Goal: Transaction & Acquisition: Purchase product/service

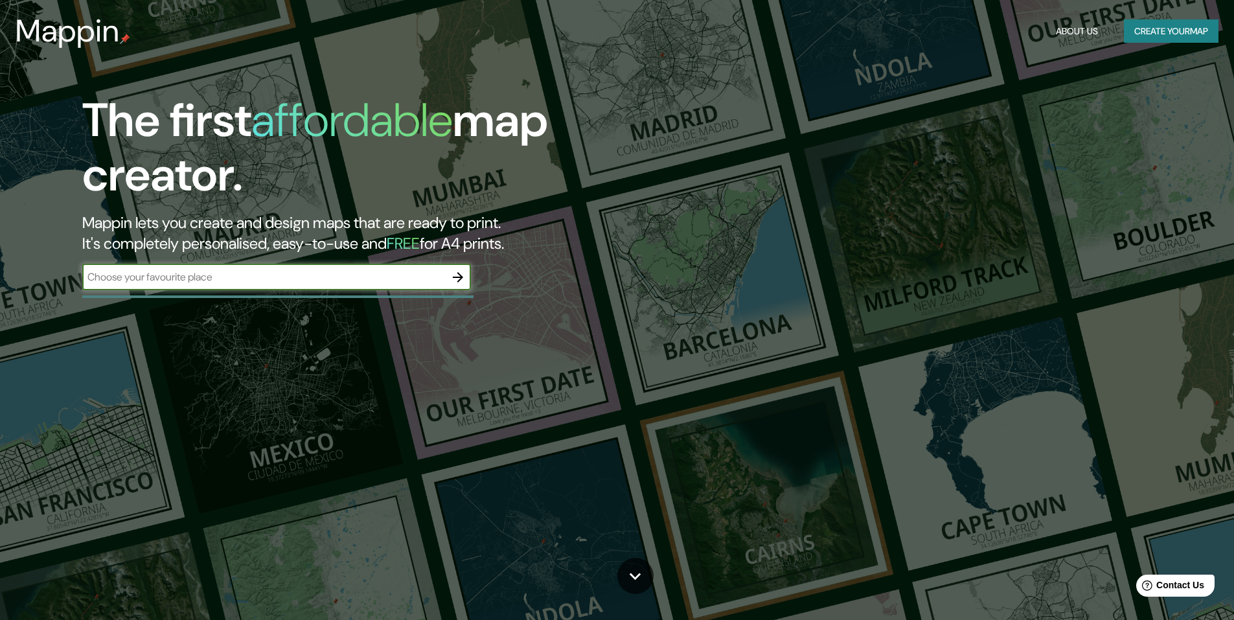
click at [367, 283] on input "text" at bounding box center [263, 277] width 363 height 15
click at [324, 286] on div "​" at bounding box center [276, 277] width 389 height 26
click at [365, 268] on div "​" at bounding box center [276, 277] width 389 height 26
paste input "-34.911341829983016, -57.94179028697426"
type input "-34.911341829983016, -57.94179028697426"
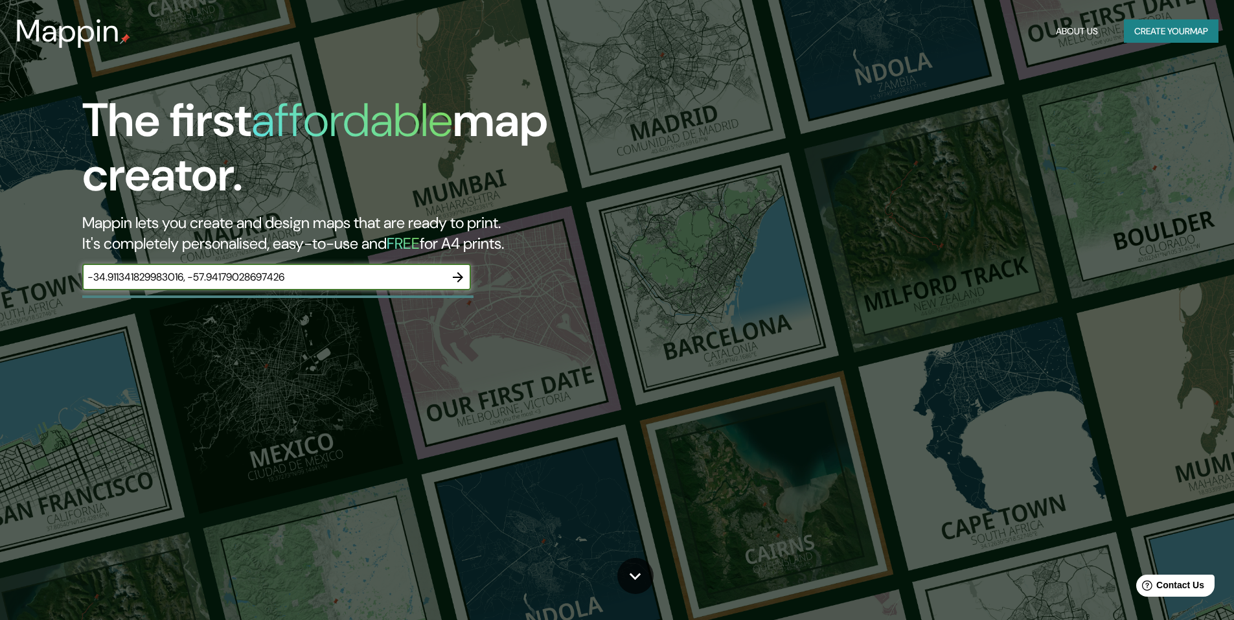
click at [467, 274] on button "button" at bounding box center [458, 277] width 26 height 26
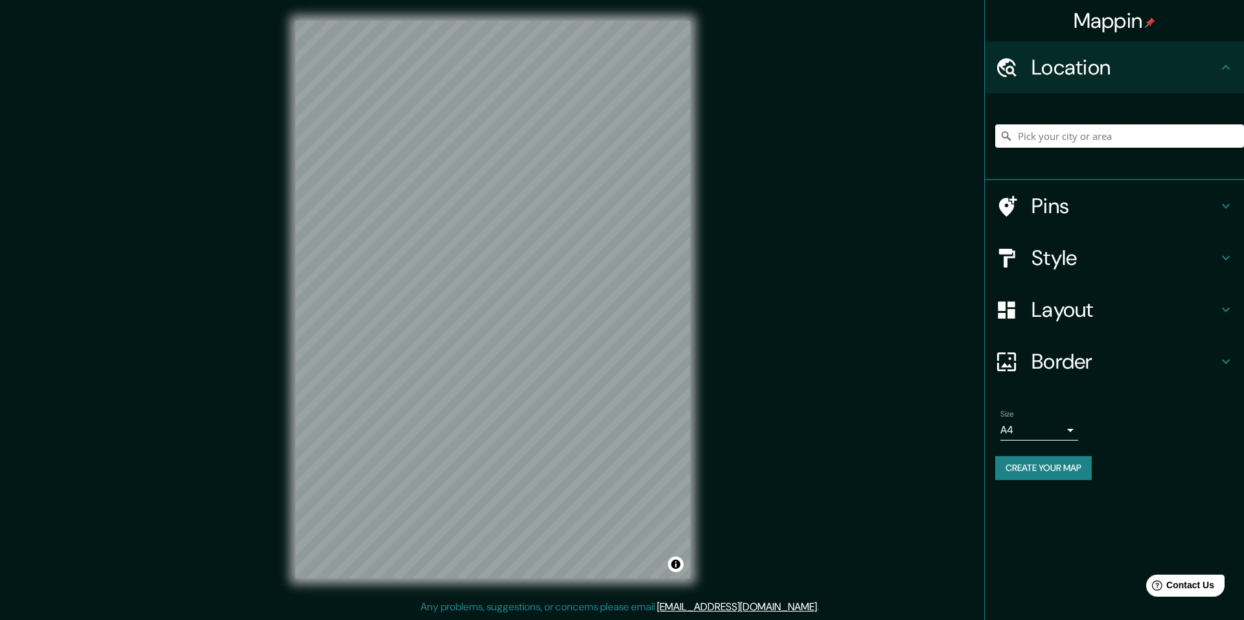
click at [1041, 135] on input "Pick your city or area" at bounding box center [1119, 135] width 249 height 23
paste input "-34.911341829983016, -57.94179028697426"
type input "-34.911341829983016, -57.94179028697426"
click at [1009, 138] on icon at bounding box center [1006, 136] width 9 height 9
click at [1008, 138] on icon at bounding box center [1006, 136] width 9 height 9
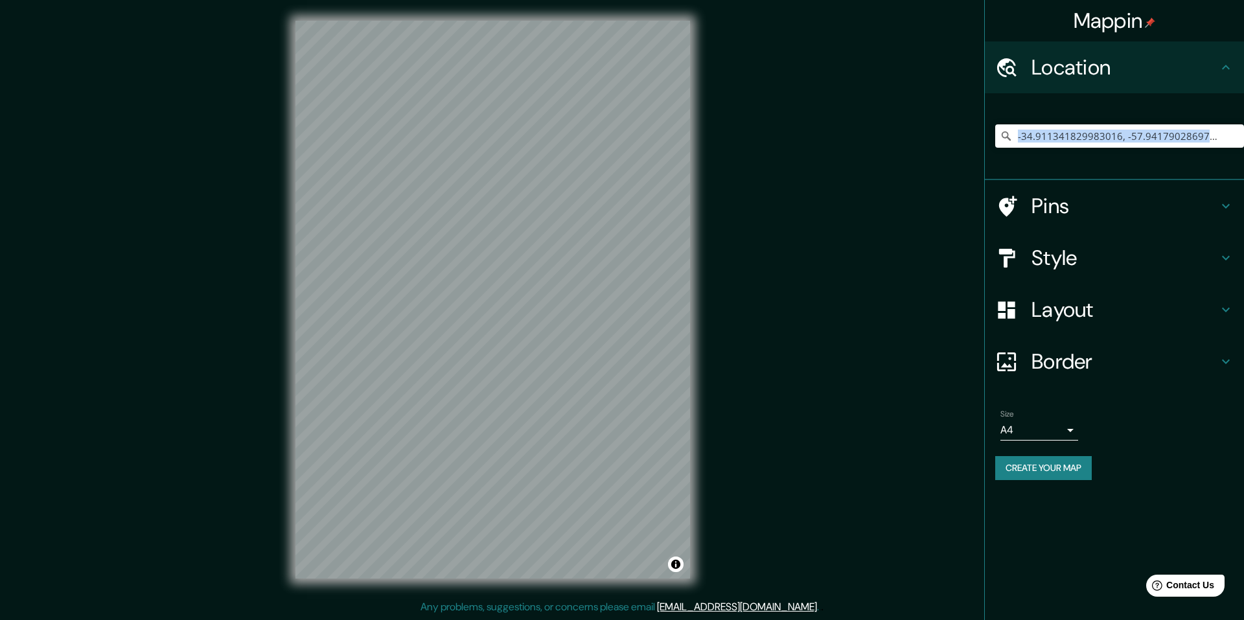
click at [1008, 138] on icon at bounding box center [1006, 136] width 9 height 9
click at [1172, 93] on div "Location" at bounding box center [1114, 67] width 259 height 52
click at [1154, 154] on div "-34.911341829983016, -57.94179028697426" at bounding box center [1119, 136] width 249 height 65
click at [1170, 137] on input "-34.911341829983016, -57.94179028697426" at bounding box center [1119, 135] width 249 height 23
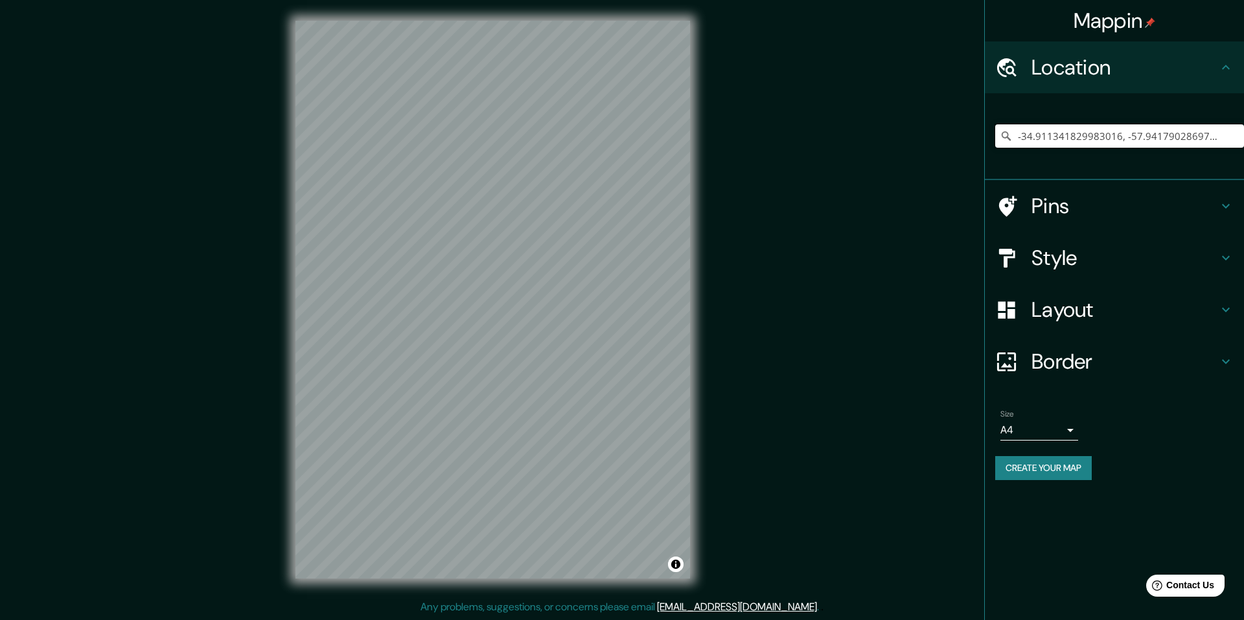
click at [1170, 137] on input "-34.911341829983016, -57.94179028697426" at bounding box center [1119, 135] width 249 height 23
type input "la plata"
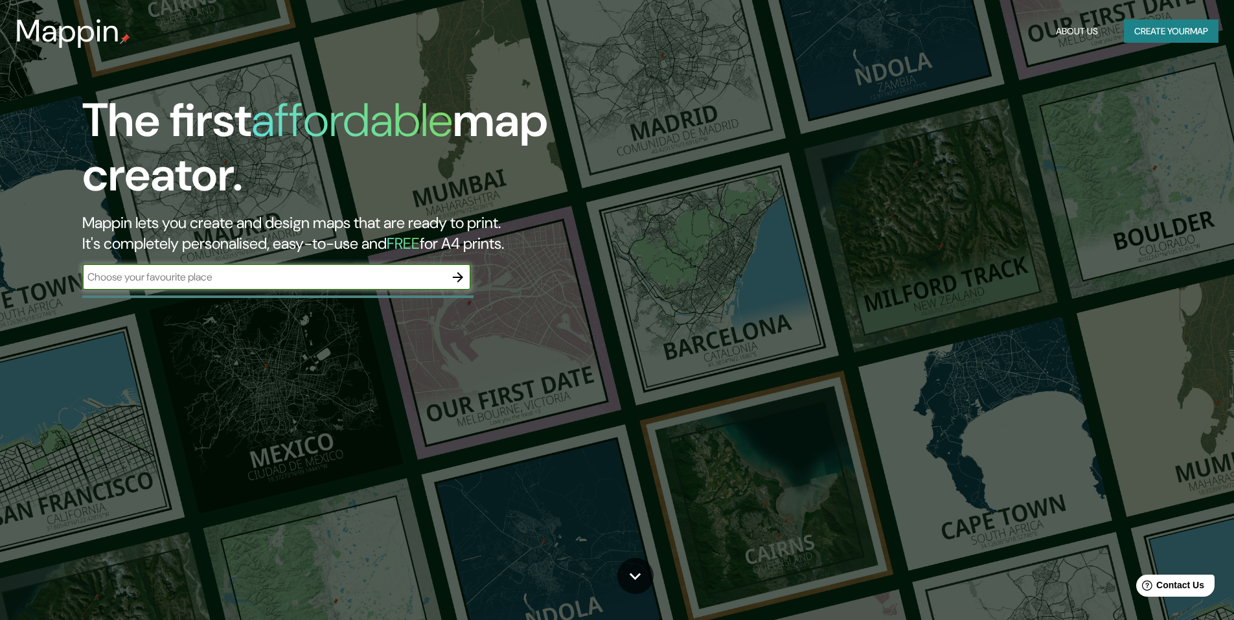
click at [302, 292] on div "​" at bounding box center [276, 278] width 389 height 29
click at [312, 282] on input "text" at bounding box center [263, 277] width 363 height 15
type input "la plata"
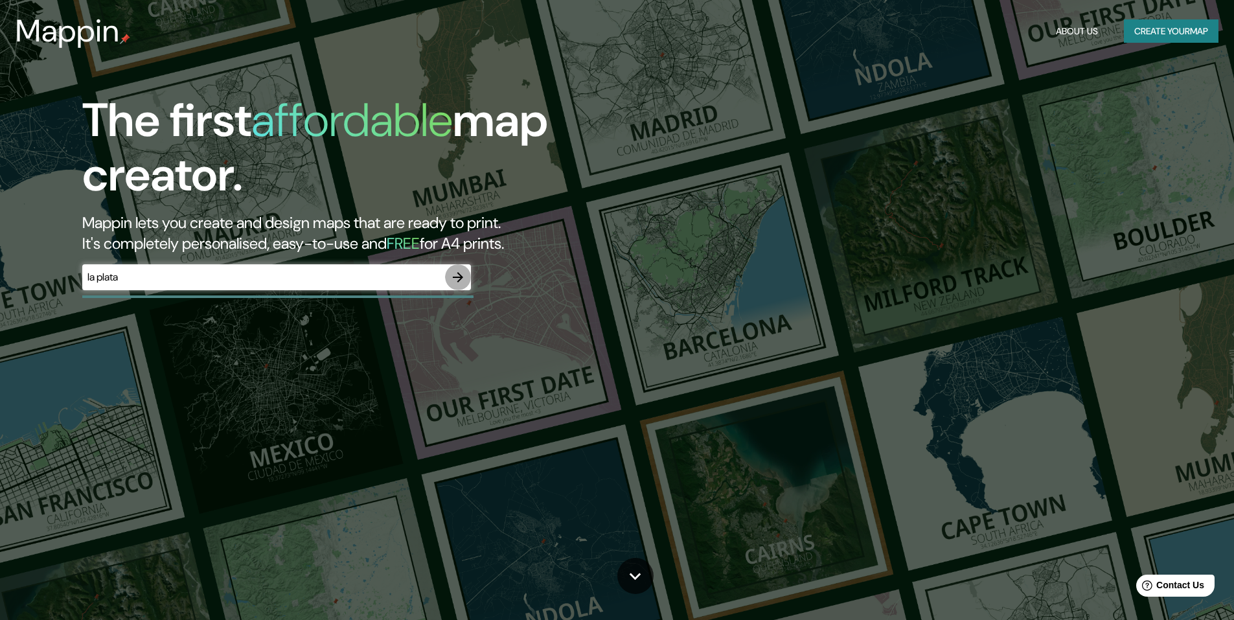
click at [463, 275] on icon "button" at bounding box center [458, 278] width 16 height 16
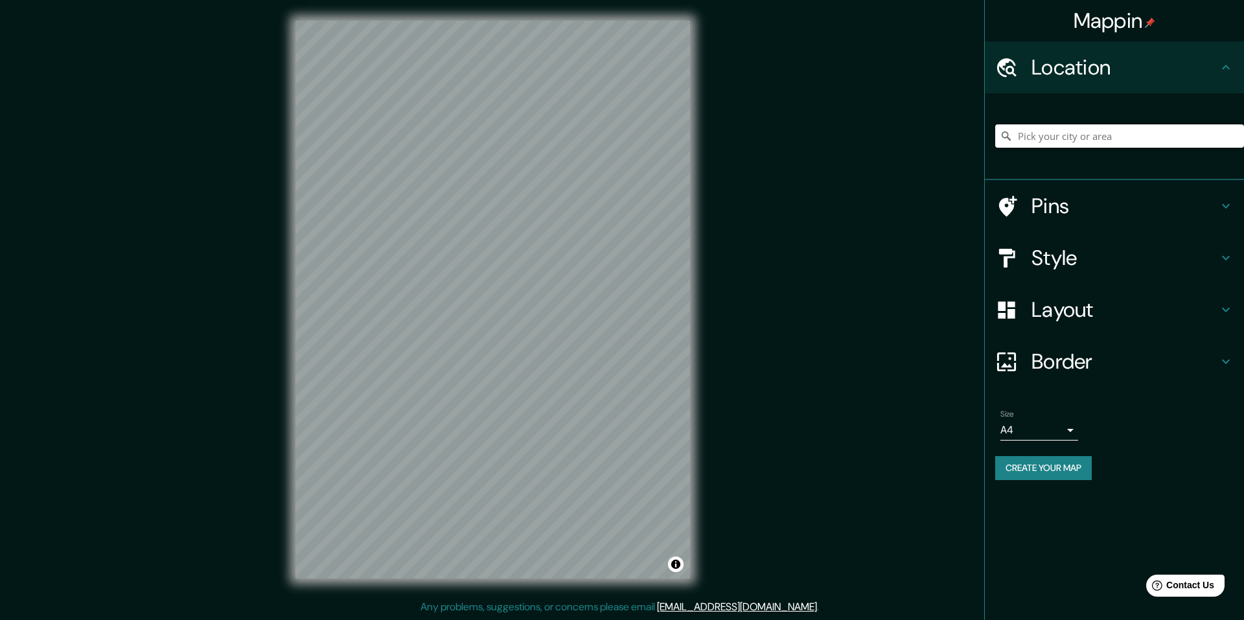
click at [1028, 143] on input "Pick your city or area" at bounding box center [1119, 135] width 249 height 23
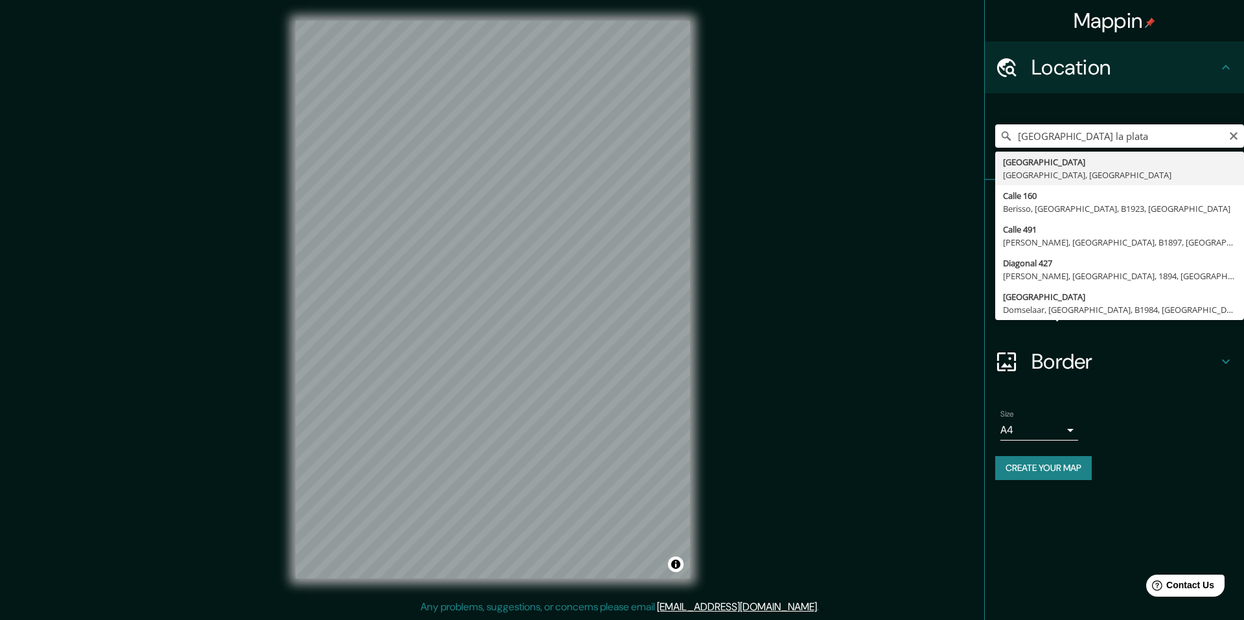
type input "[GEOGRAPHIC_DATA], [GEOGRAPHIC_DATA], [GEOGRAPHIC_DATA]"
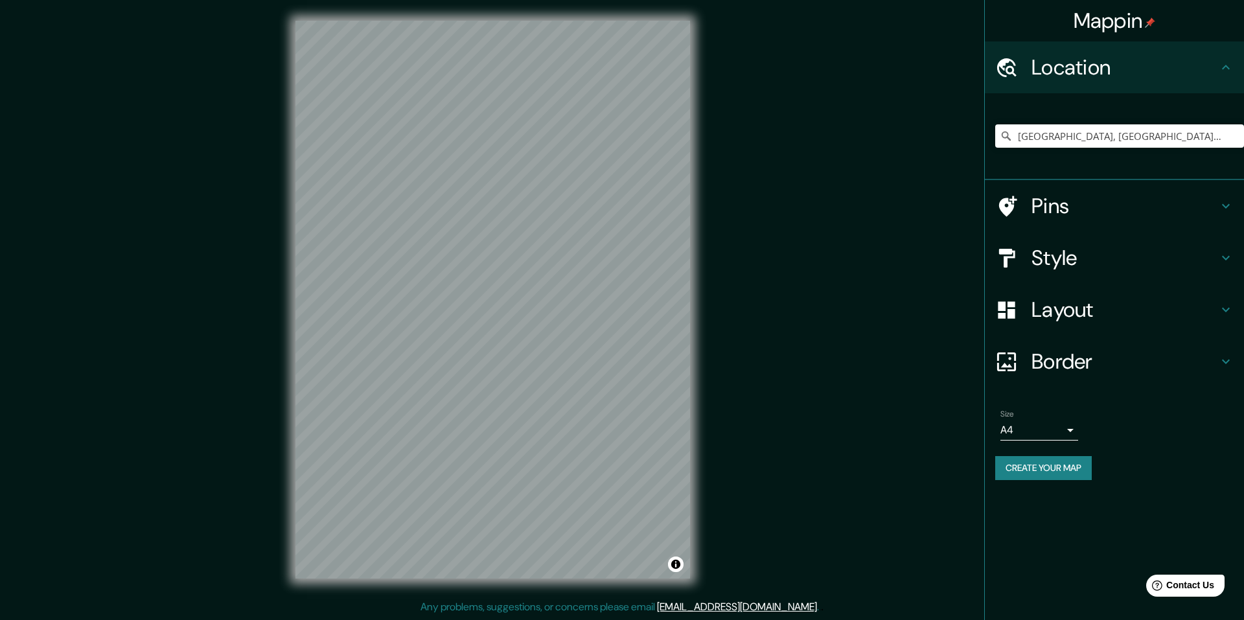
click at [1182, 211] on h4 "Pins" at bounding box center [1125, 206] width 187 height 26
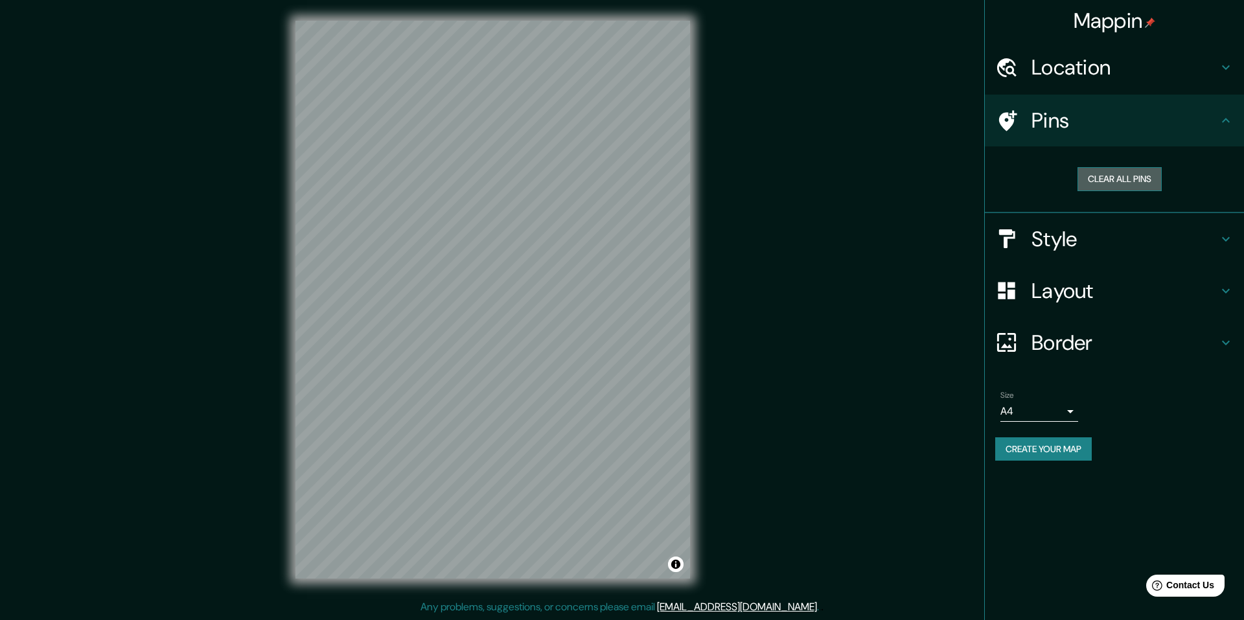
click at [1110, 179] on button "Clear all pins" at bounding box center [1120, 179] width 84 height 24
click at [1117, 182] on button "Clear all pins" at bounding box center [1120, 179] width 84 height 24
click at [1133, 233] on h4 "Style" at bounding box center [1125, 239] width 187 height 26
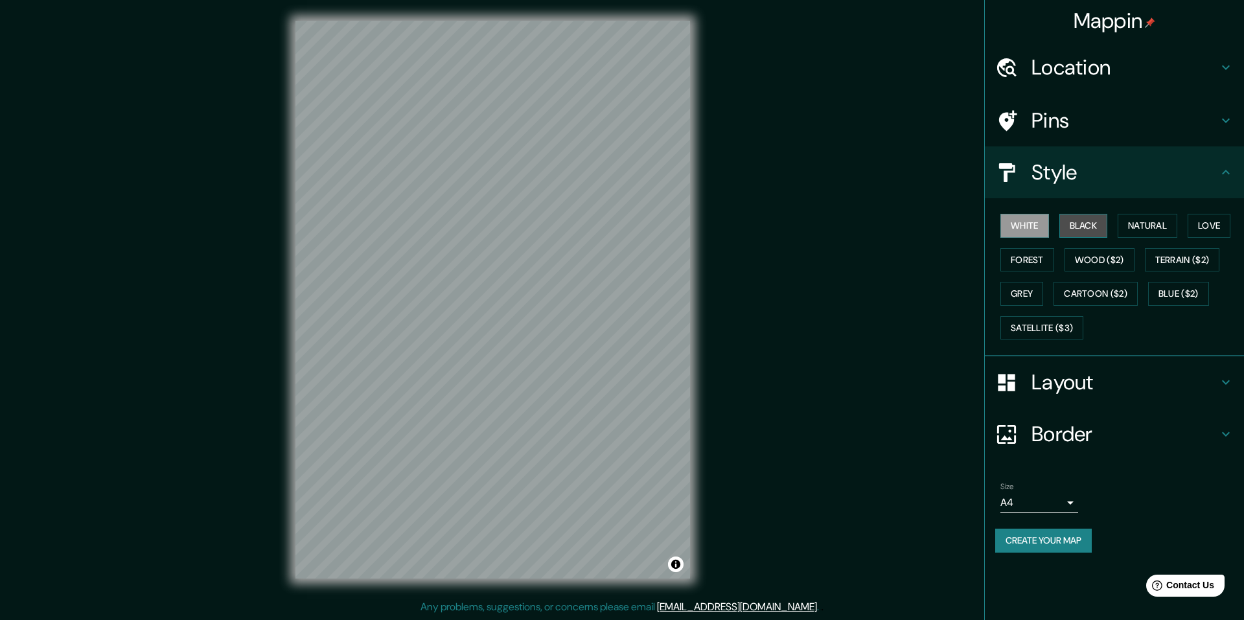
click at [1090, 225] on button "Black" at bounding box center [1083, 226] width 49 height 24
click at [1145, 225] on button "Natural" at bounding box center [1148, 226] width 60 height 24
click at [1230, 231] on button "Love" at bounding box center [1209, 226] width 43 height 24
click at [1036, 260] on button "Forest" at bounding box center [1028, 260] width 54 height 24
click at [1024, 290] on button "Grey" at bounding box center [1022, 294] width 43 height 24
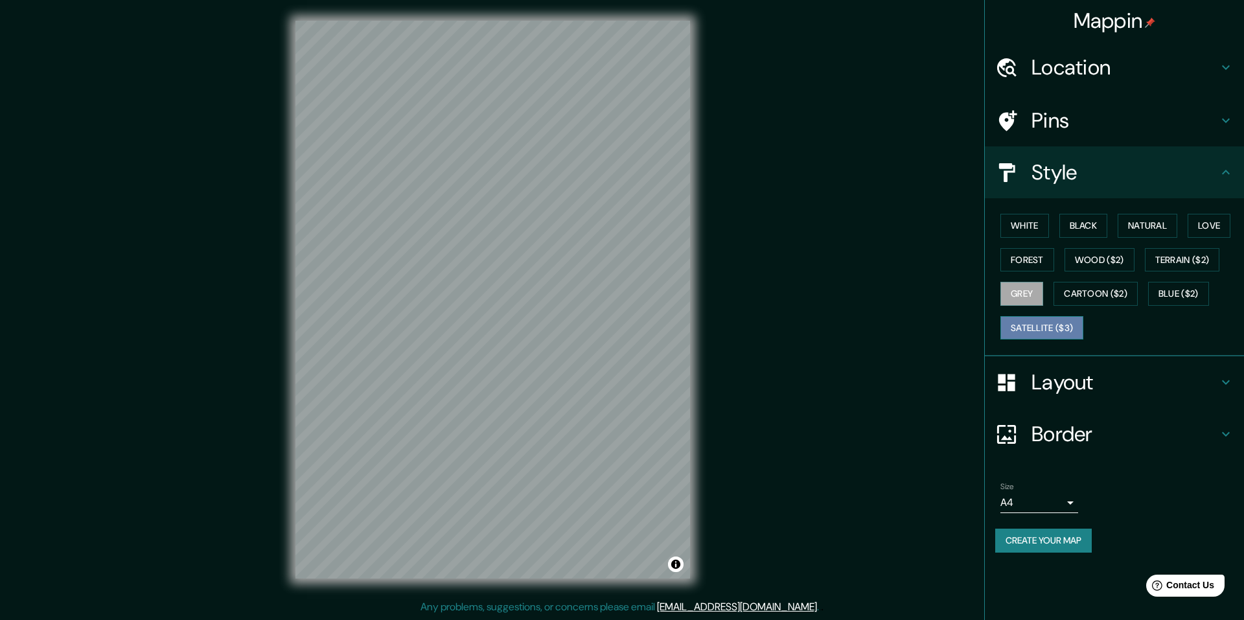
click at [1043, 322] on button "Satellite ($3)" at bounding box center [1042, 328] width 83 height 24
click at [1106, 289] on button "Cartoon ($2)" at bounding box center [1096, 294] width 84 height 24
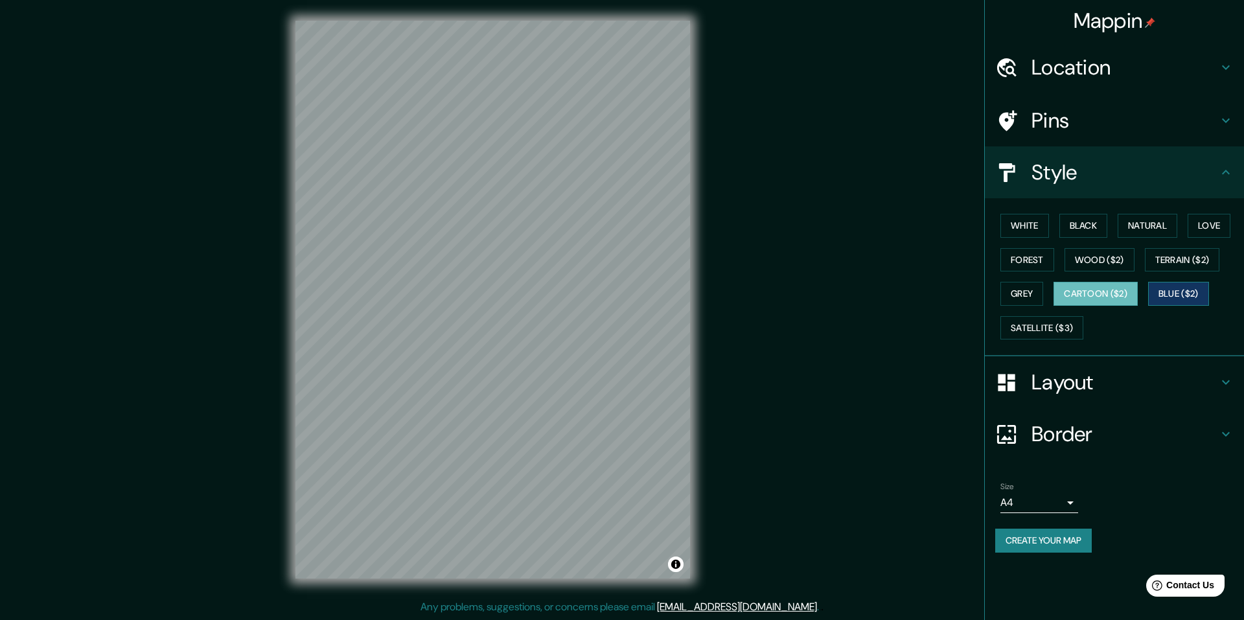
click at [1185, 298] on button "Blue ($2)" at bounding box center [1178, 294] width 61 height 24
click at [1085, 283] on button "Cartoon ($2)" at bounding box center [1096, 294] width 84 height 24
click at [1199, 270] on button "Terrain ($2)" at bounding box center [1182, 260] width 75 height 24
click at [1188, 294] on button "Blue ($2)" at bounding box center [1178, 294] width 61 height 24
click at [1111, 260] on button "Wood ($2)" at bounding box center [1100, 260] width 70 height 24
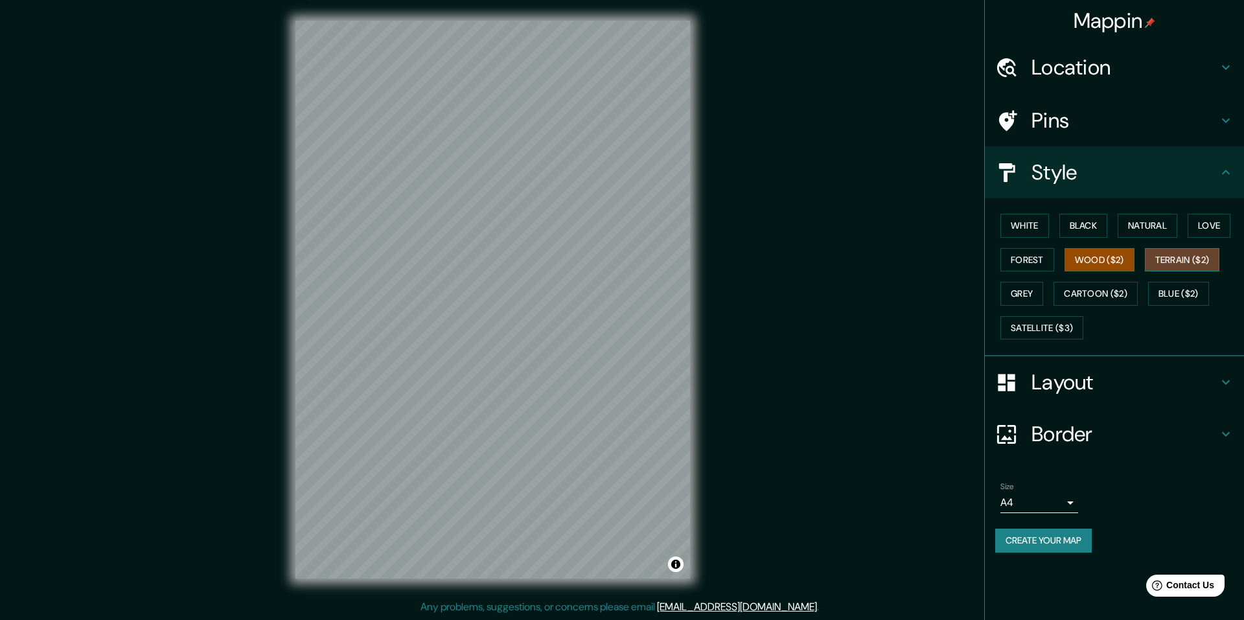
click at [1196, 262] on button "Terrain ($2)" at bounding box center [1182, 260] width 75 height 24
click at [1126, 293] on button "Cartoon ($2)" at bounding box center [1096, 294] width 84 height 24
click at [1190, 292] on button "Blue ($2)" at bounding box center [1178, 294] width 61 height 24
click at [1047, 283] on div "White Black Natural Love Forest Wood ($2) Terrain ($2) Grey Cartoon ($2) Blue (…" at bounding box center [1119, 277] width 249 height 136
click at [1028, 290] on button "Grey" at bounding box center [1022, 294] width 43 height 24
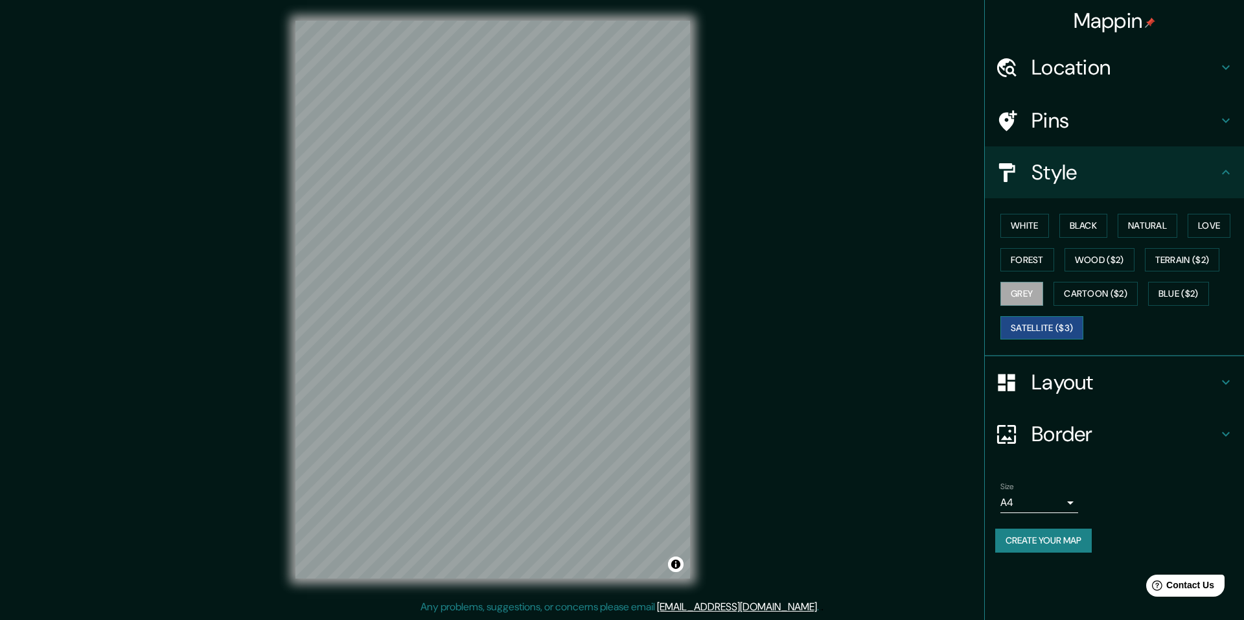
click at [1038, 324] on button "Satellite ($3)" at bounding box center [1042, 328] width 83 height 24
click at [1027, 268] on button "Forest" at bounding box center [1028, 260] width 54 height 24
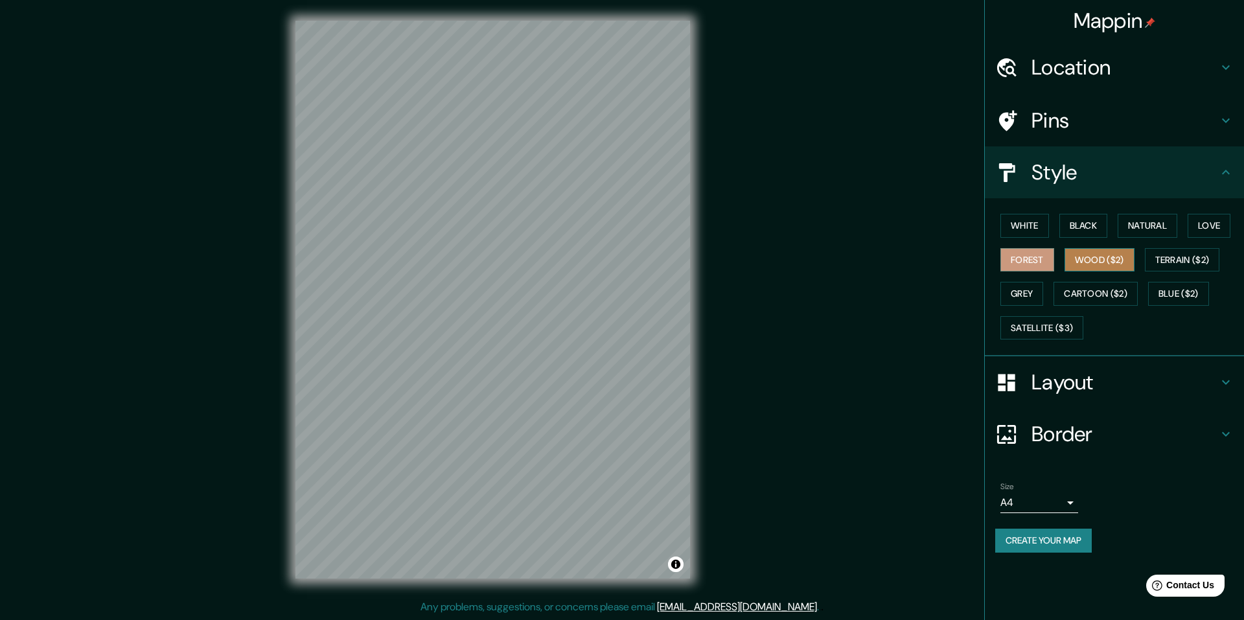
click at [1111, 265] on button "Wood ($2)" at bounding box center [1100, 260] width 70 height 24
click at [1038, 221] on button "White" at bounding box center [1025, 226] width 49 height 24
click at [1100, 229] on button "Black" at bounding box center [1083, 226] width 49 height 24
click at [1164, 230] on button "Natural" at bounding box center [1148, 226] width 60 height 24
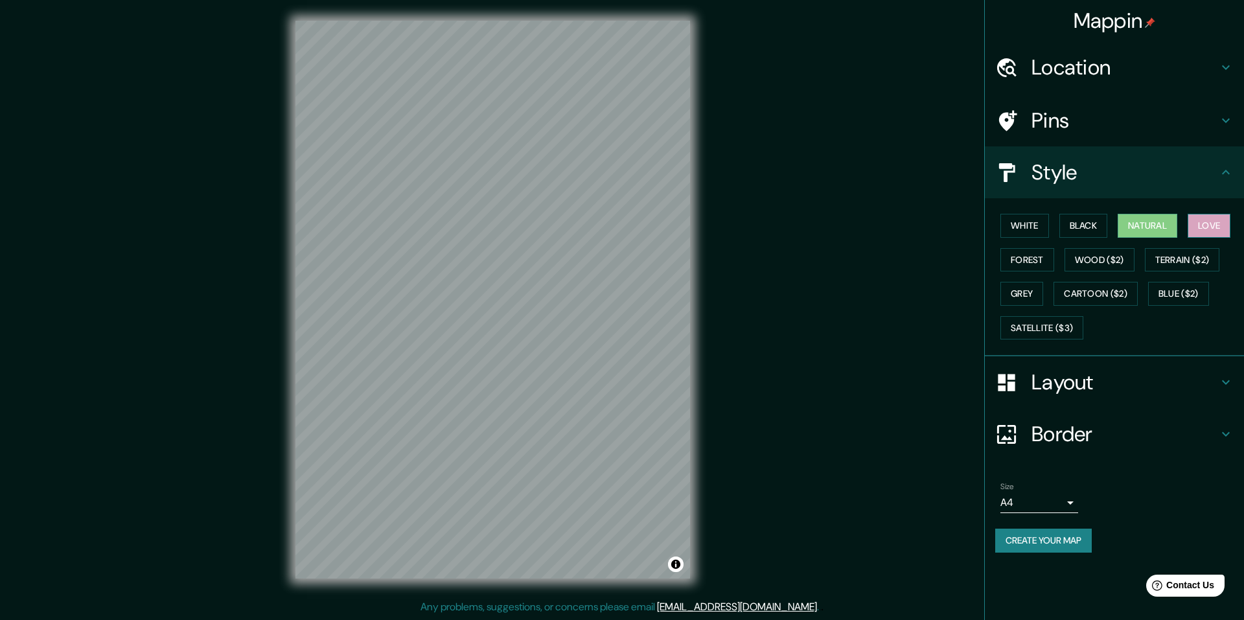
click at [1226, 222] on button "Love" at bounding box center [1209, 226] width 43 height 24
click at [1160, 258] on button "Terrain ($2)" at bounding box center [1182, 260] width 75 height 24
click at [1115, 262] on button "Wood ($2)" at bounding box center [1100, 260] width 70 height 24
click at [1043, 262] on button "Forest" at bounding box center [1028, 260] width 54 height 24
click at [1115, 271] on button "Wood ($2)" at bounding box center [1100, 260] width 70 height 24
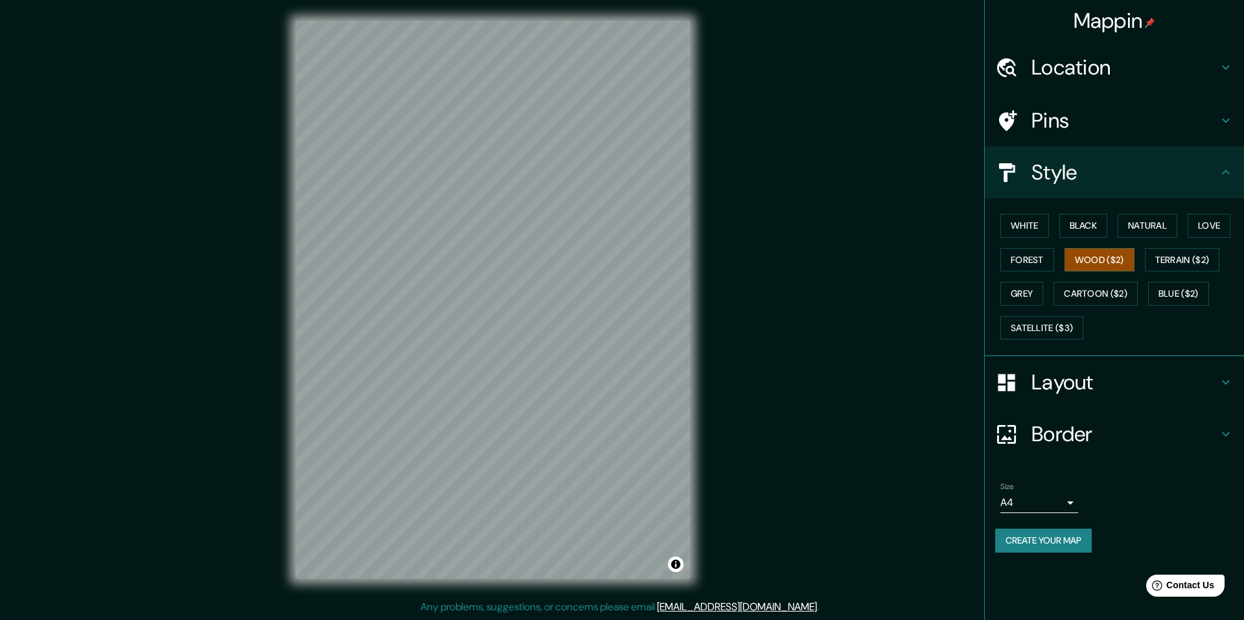
click at [1165, 375] on h4 "Layout" at bounding box center [1125, 382] width 187 height 26
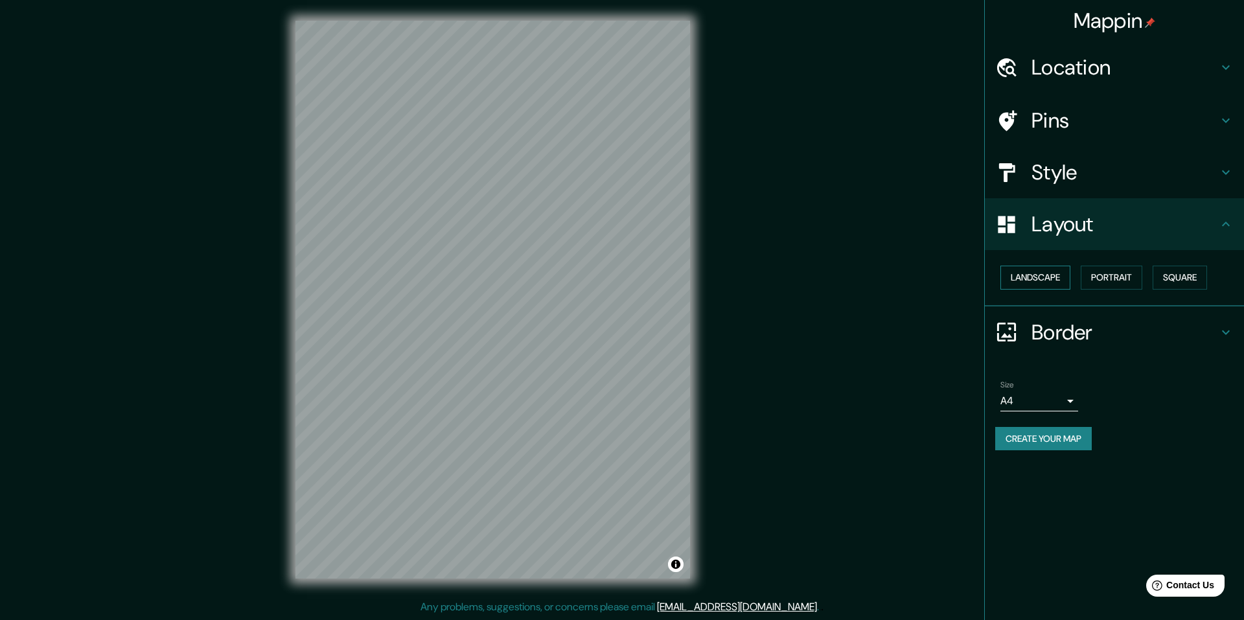
click at [1043, 271] on button "Landscape" at bounding box center [1036, 278] width 70 height 24
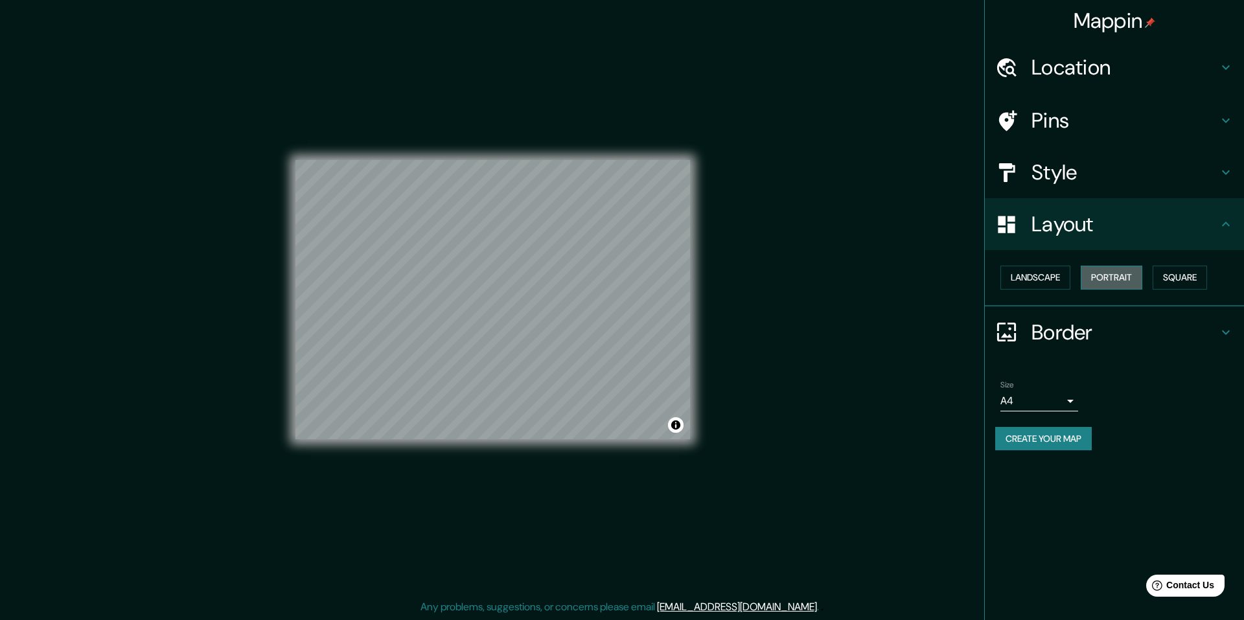
click at [1126, 280] on button "Portrait" at bounding box center [1112, 278] width 62 height 24
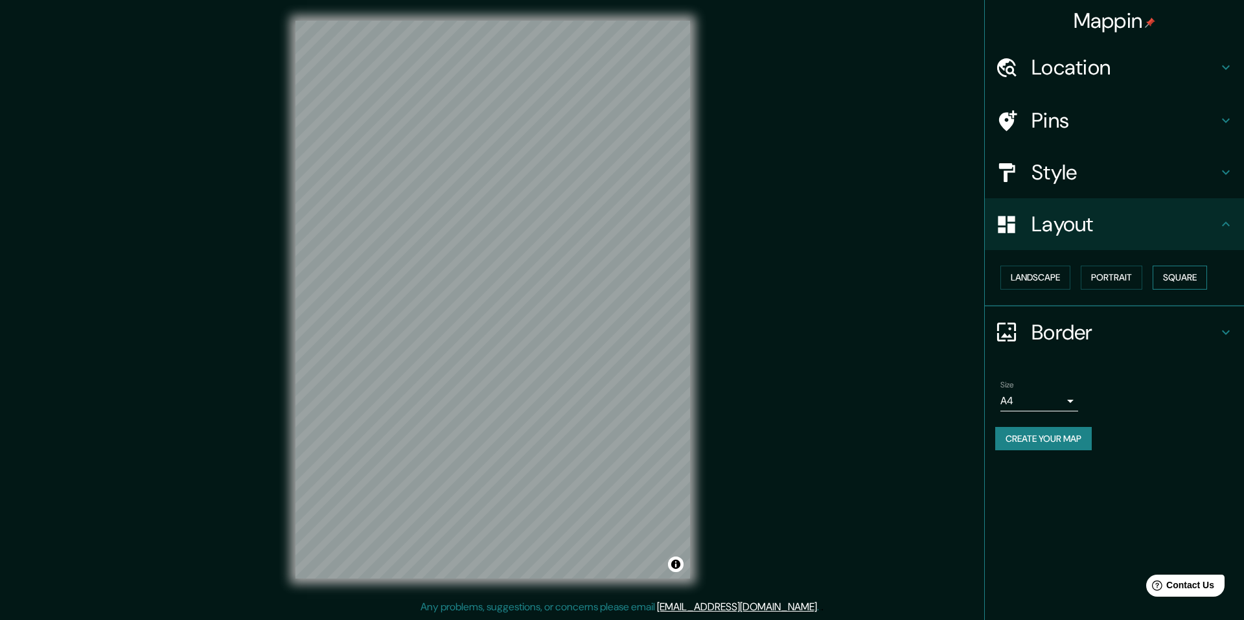
click at [1164, 277] on button "Square" at bounding box center [1180, 278] width 54 height 24
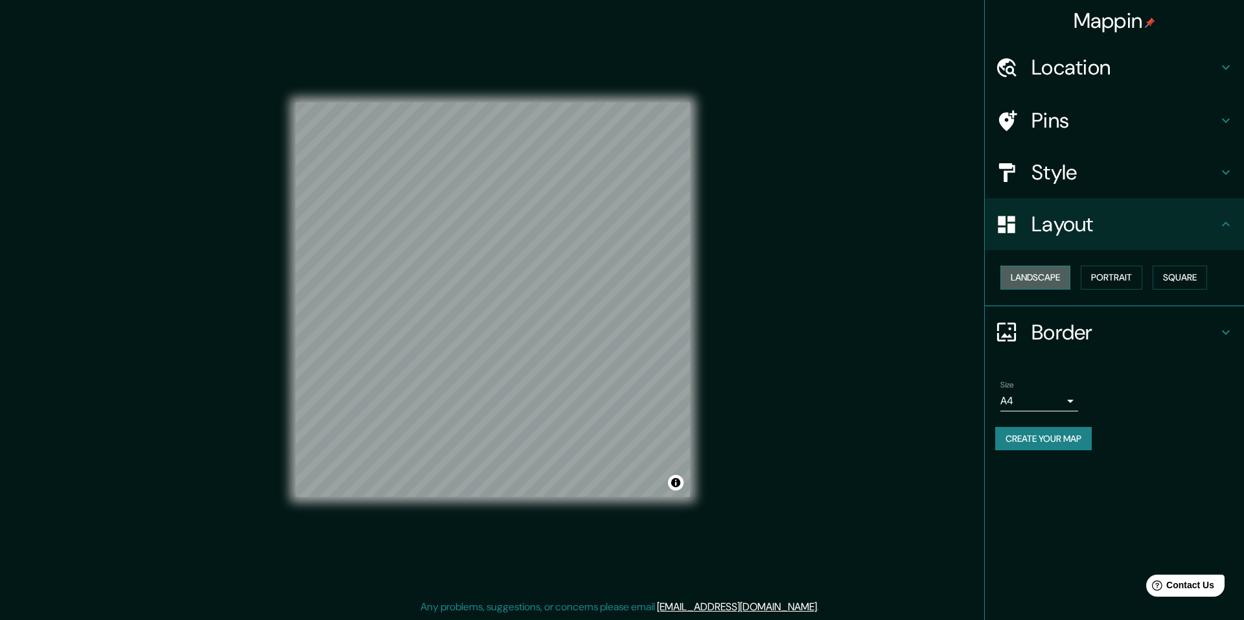
click at [1056, 279] on button "Landscape" at bounding box center [1036, 278] width 70 height 24
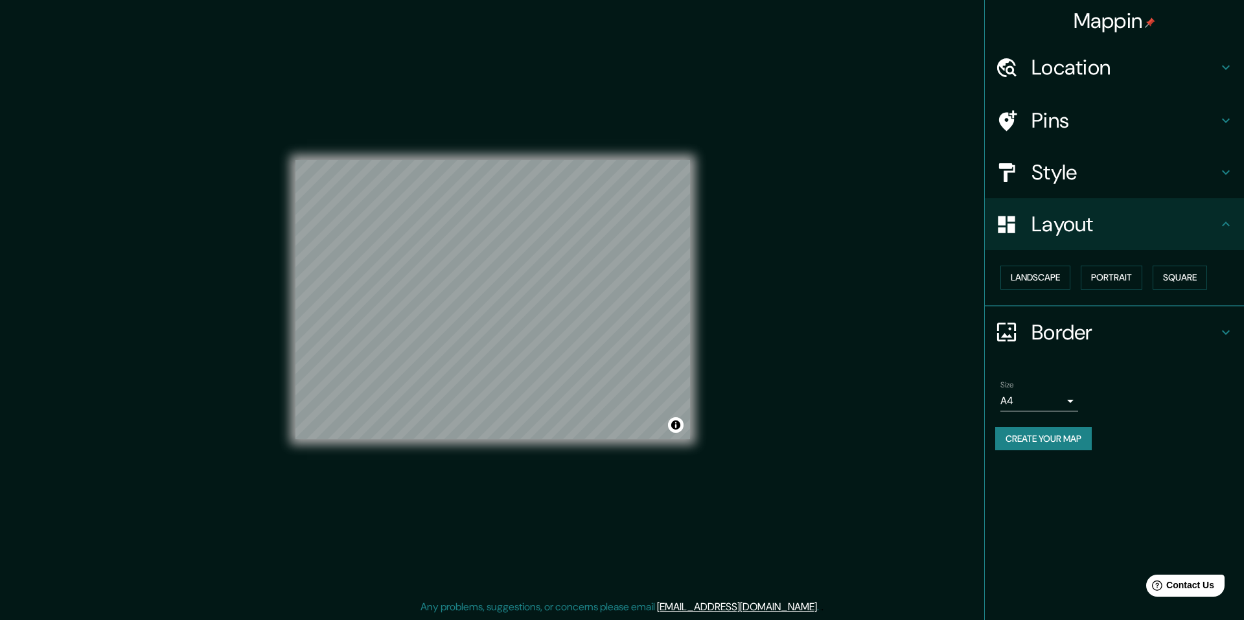
click at [1177, 290] on div "Landscape [GEOGRAPHIC_DATA]" at bounding box center [1119, 277] width 249 height 34
click at [1170, 284] on button "Square" at bounding box center [1180, 278] width 54 height 24
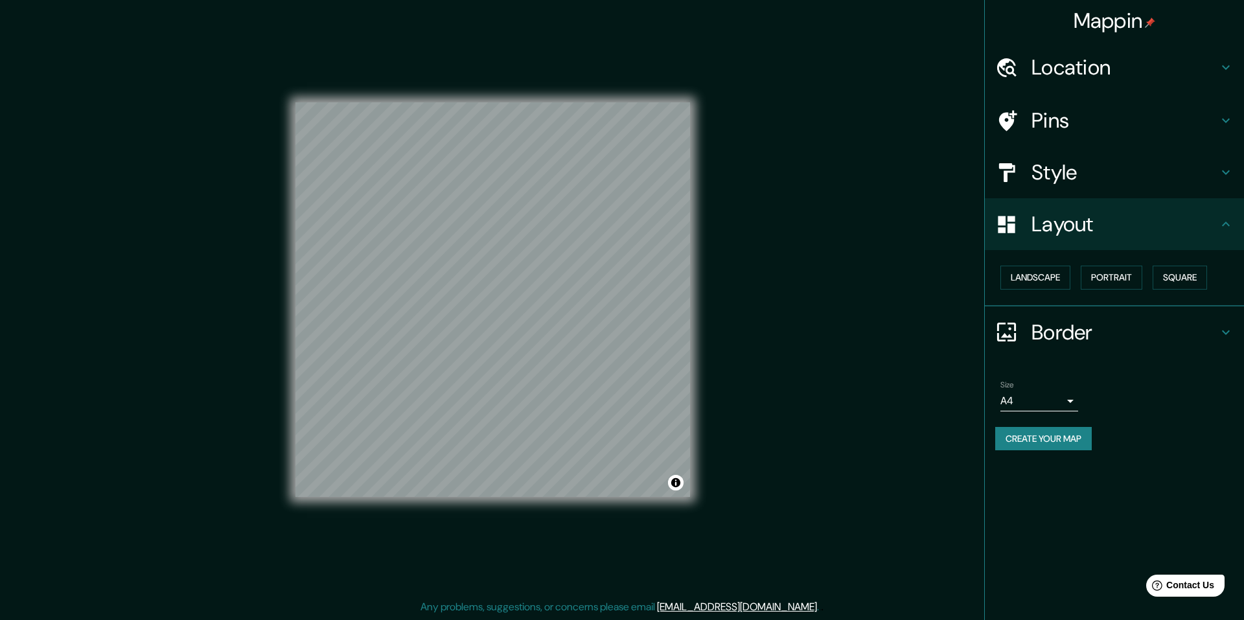
click at [1082, 334] on h4 "Border" at bounding box center [1125, 332] width 187 height 26
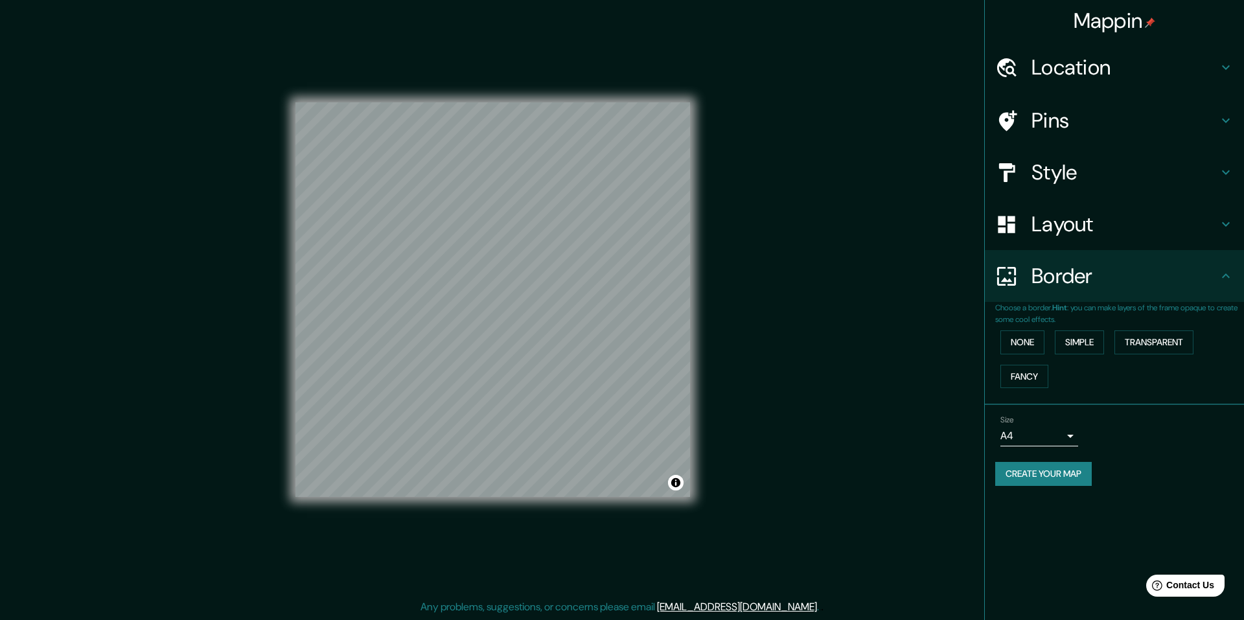
click at [1093, 296] on div "Border" at bounding box center [1114, 276] width 259 height 52
click at [1054, 431] on body "Mappin Location [GEOGRAPHIC_DATA], [GEOGRAPHIC_DATA], [GEOGRAPHIC_DATA] Pins St…" at bounding box center [622, 310] width 1244 height 620
click at [1044, 483] on li "A3" at bounding box center [1040, 486] width 78 height 23
click at [1064, 437] on body "Mappin Location [GEOGRAPHIC_DATA], [GEOGRAPHIC_DATA], [GEOGRAPHIC_DATA] Pins St…" at bounding box center [622, 310] width 1244 height 620
click at [1048, 502] on li "A1 ($2.50)" at bounding box center [1040, 509] width 78 height 23
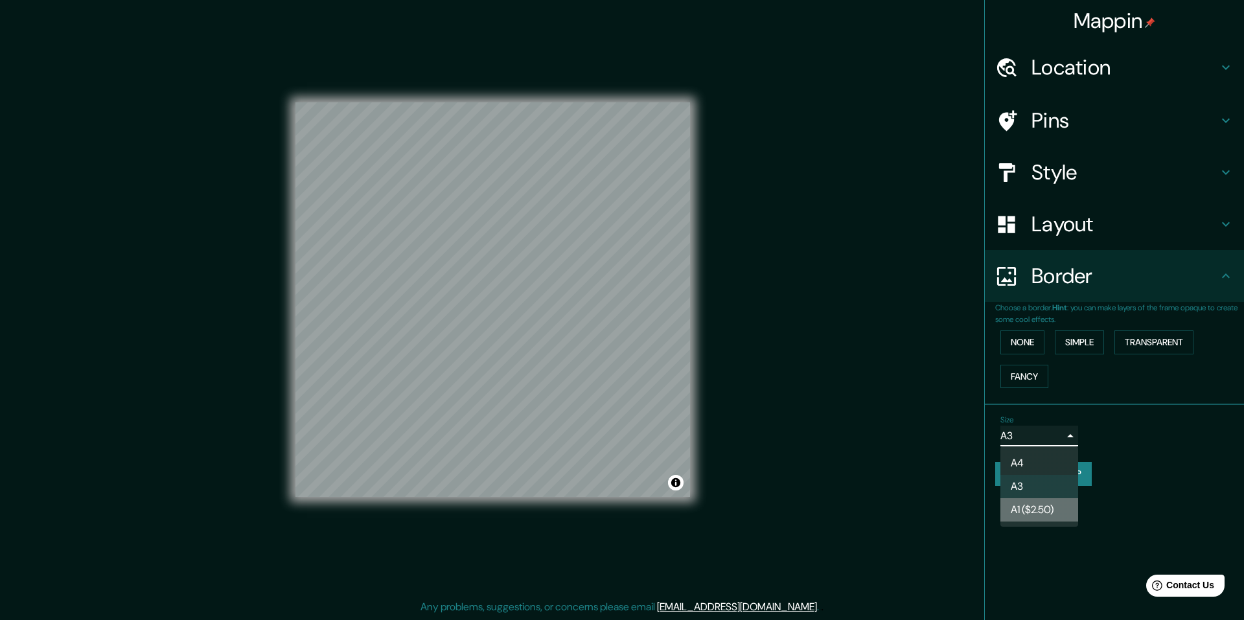
type input "a3"
click at [1069, 224] on h4 "Layout" at bounding box center [1125, 224] width 187 height 26
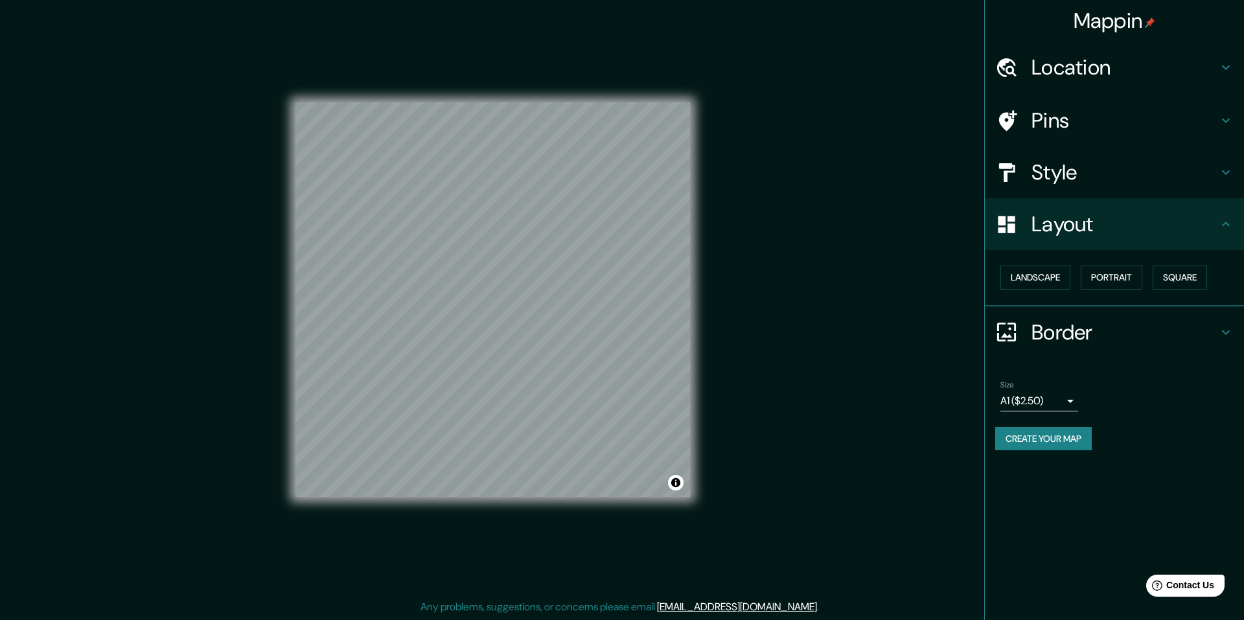
drag, startPoint x: 862, startPoint y: 323, endPoint x: 775, endPoint y: 220, distance: 135.2
click at [862, 323] on div "Mappin Location [GEOGRAPHIC_DATA], [GEOGRAPHIC_DATA], [GEOGRAPHIC_DATA] Pins St…" at bounding box center [622, 310] width 1244 height 620
